Goal: Information Seeking & Learning: Learn about a topic

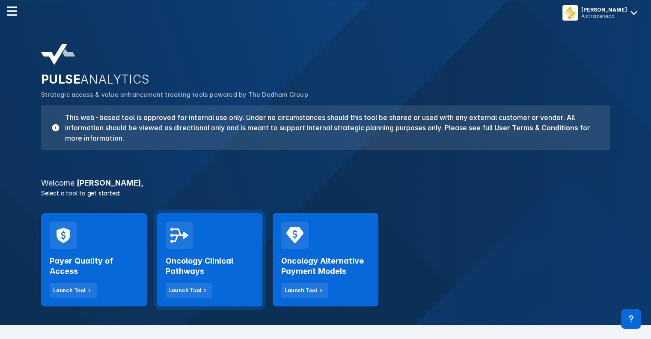
click at [226, 260] on h2 "Oncology Clinical Pathways" at bounding box center [210, 266] width 89 height 21
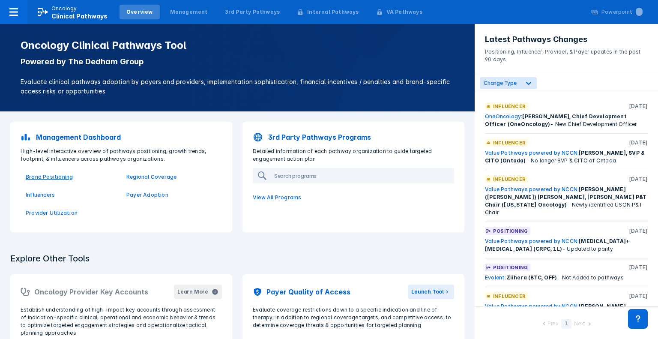
click at [57, 178] on p "Brand Positioning" at bounding box center [71, 177] width 90 height 8
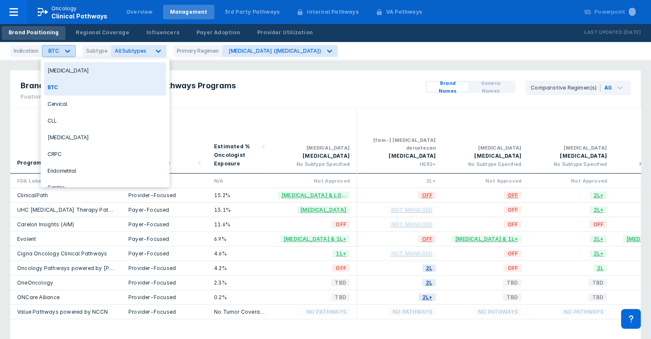
click at [60, 47] on div at bounding box center [67, 50] width 15 height 15
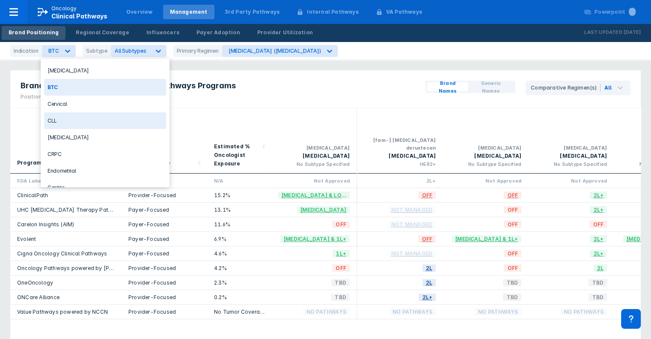
click at [89, 119] on div "CLL" at bounding box center [105, 120] width 122 height 17
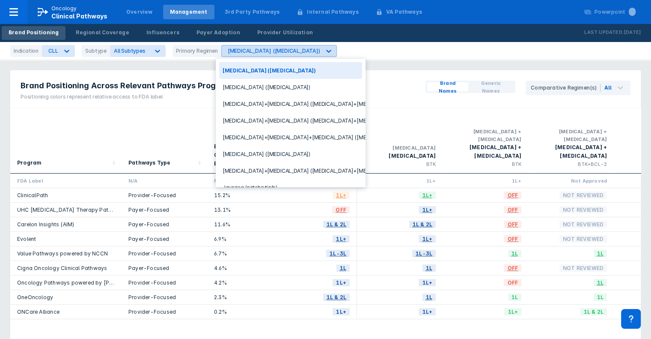
click at [321, 49] on div at bounding box center [328, 50] width 15 height 15
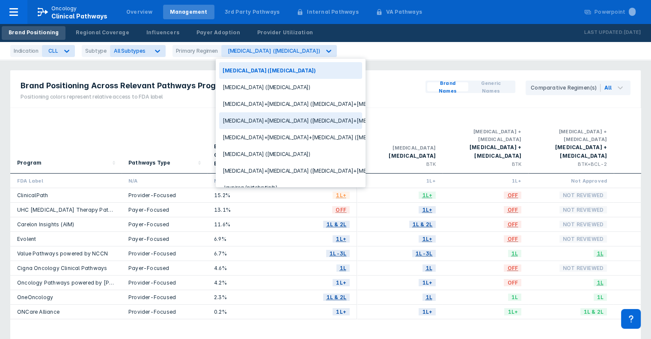
click at [291, 121] on div "Calquence+Venclexta (acalabrutinib+venetoclax)" at bounding box center [290, 120] width 143 height 17
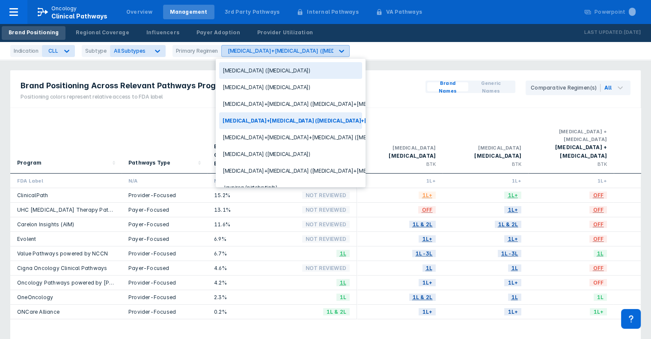
click at [275, 49] on div "Calquence+Venclexta (acalabrutinib+venetoclax)" at bounding box center [321, 51] width 187 height 6
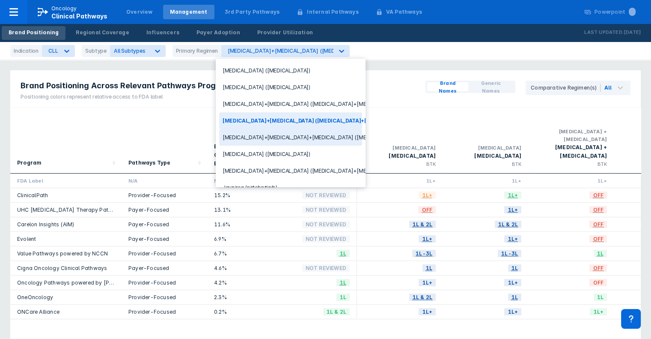
click at [309, 138] on div "Calquence+Venclexta+Gazyva (acalabrutinib+venetoclax+obinutuzumab)" at bounding box center [290, 137] width 143 height 17
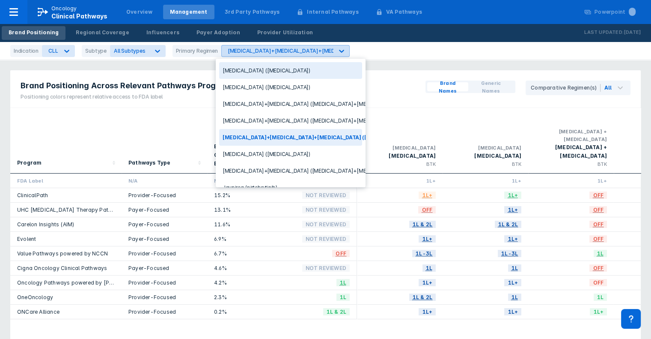
click at [264, 48] on div "Calquence+Venclexta+Gazyva (acalabrutinib+venetoclax+obinutuzumab)" at bounding box center [368, 51] width 281 height 6
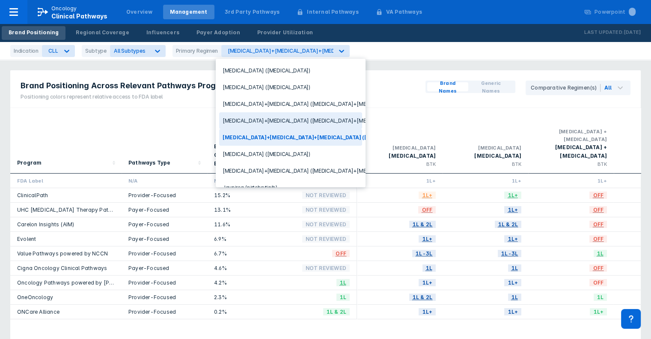
click at [267, 118] on div "Calquence+Venclexta (acalabrutinib+venetoclax)" at bounding box center [290, 120] width 143 height 17
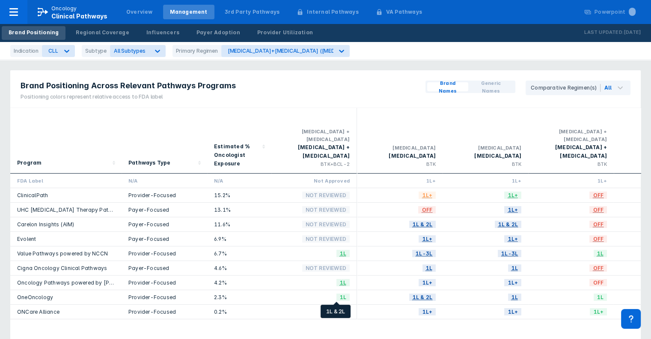
click at [341, 307] on span "1L & 2L" at bounding box center [336, 312] width 27 height 10
